Goal: Check status: Check status

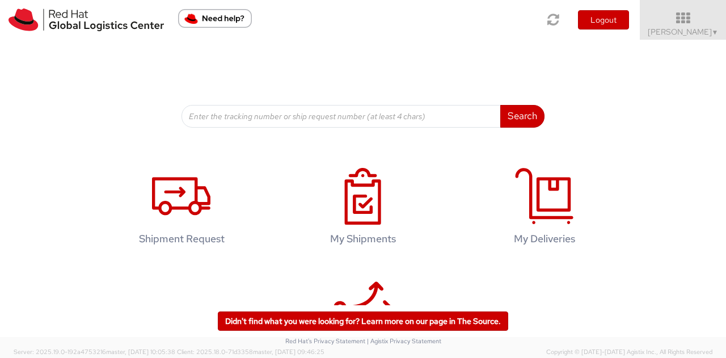
scroll to position [116, 0]
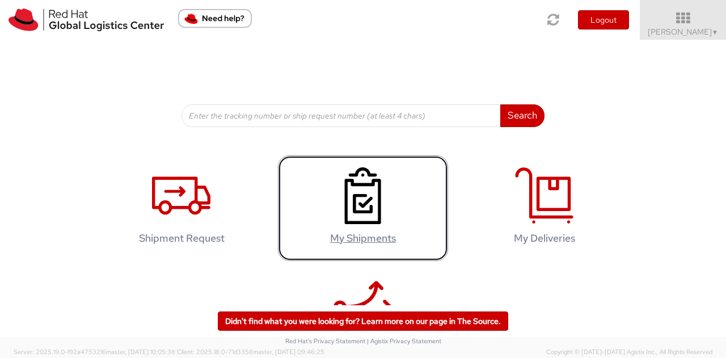
click at [350, 211] on use at bounding box center [363, 195] width 36 height 57
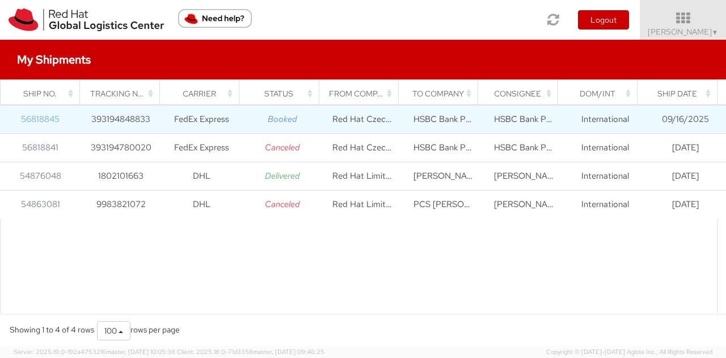
click at [42, 115] on link "56818845" at bounding box center [40, 118] width 39 height 11
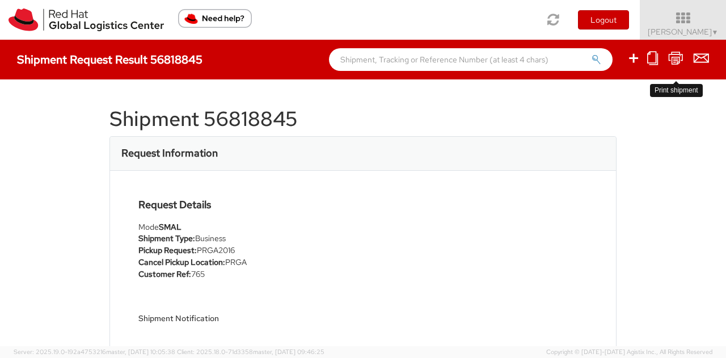
click at [679, 60] on icon at bounding box center [675, 58] width 15 height 14
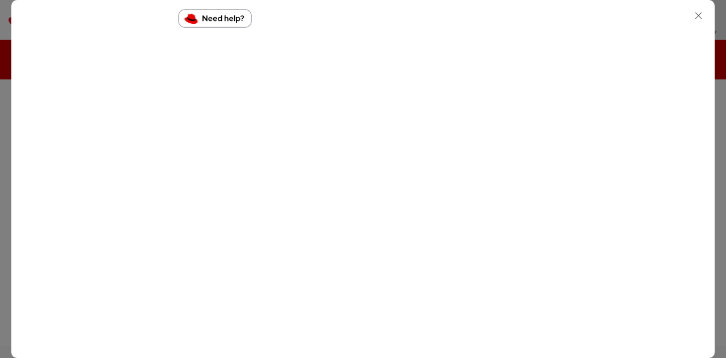
click at [704, 11] on icon "button" at bounding box center [698, 15] width 16 height 16
